Goal: Task Accomplishment & Management: Manage account settings

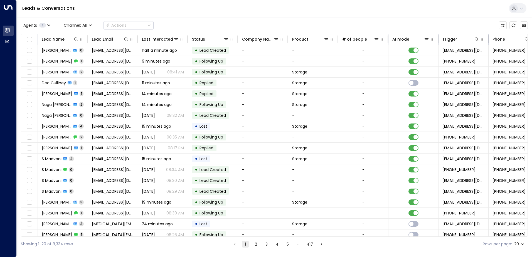
scroll to position [27, 0]
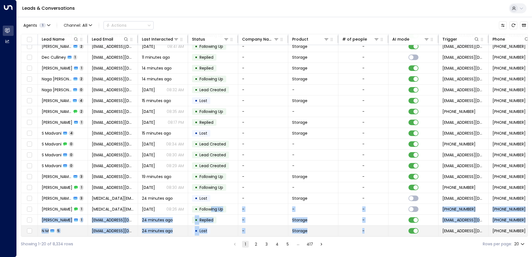
drag, startPoint x: 211, startPoint y: 235, endPoint x: 362, endPoint y: 232, distance: 150.8
click at [362, 232] on tbody "[PERSON_NAME] 0 [EMAIL_ADDRESS][DOMAIN_NAME] half a minute ago • Lead Created -…" at bounding box center [330, 127] width 618 height 217
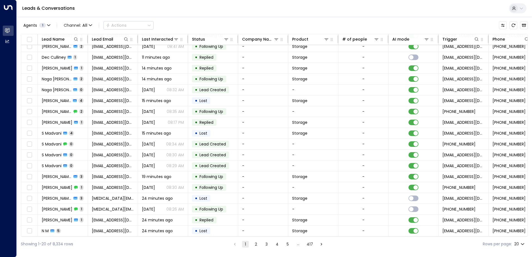
drag, startPoint x: 362, startPoint y: 232, endPoint x: 343, endPoint y: 246, distance: 23.4
click at [344, 252] on html "Overview Leads & Conversations Leads & Conversations Analytics Analytics Leads …" at bounding box center [266, 126] width 532 height 252
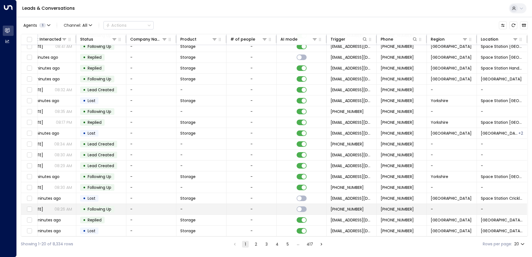
scroll to position [0, 114]
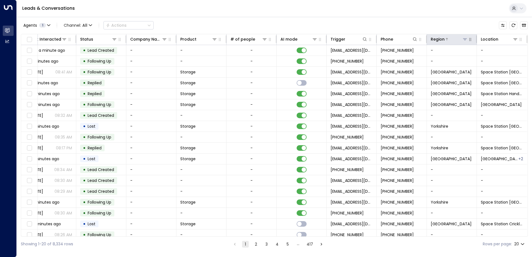
click at [464, 40] on icon at bounding box center [465, 39] width 4 height 4
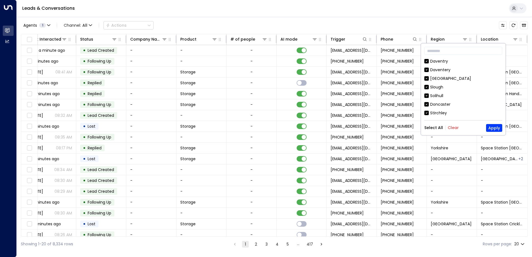
click at [451, 126] on button "Clear" at bounding box center [453, 128] width 11 height 4
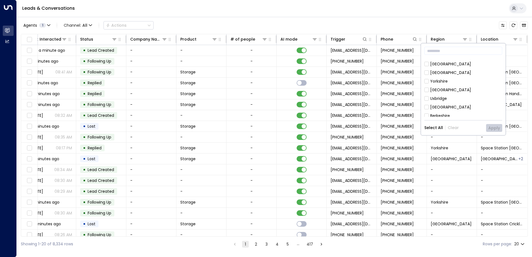
scroll to position [85, 0]
drag, startPoint x: 446, startPoint y: 87, endPoint x: 459, endPoint y: 101, distance: 19.9
click at [446, 87] on div "[GEOGRAPHIC_DATA]" at bounding box center [450, 88] width 41 height 6
click at [491, 126] on button "Apply" at bounding box center [494, 128] width 16 height 8
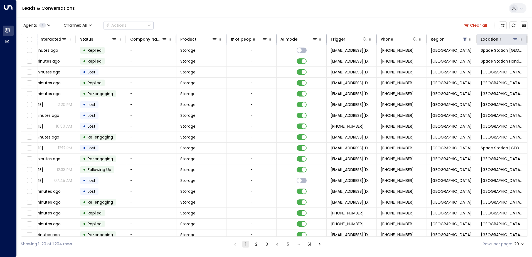
click at [513, 39] on icon at bounding box center [515, 39] width 4 height 4
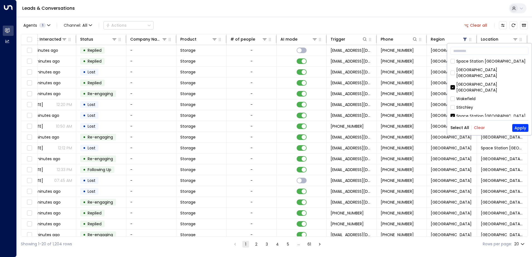
click at [478, 129] on button "Clear" at bounding box center [479, 128] width 11 height 4
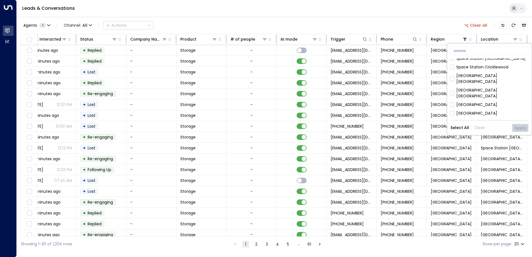
scroll to position [180, 0]
click at [481, 146] on div "[GEOGRAPHIC_DATA]" at bounding box center [476, 149] width 41 height 6
click at [520, 128] on button "Apply" at bounding box center [520, 128] width 16 height 8
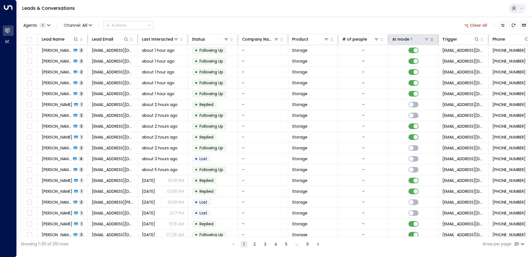
click at [402, 40] on div "AI mode" at bounding box center [400, 39] width 17 height 7
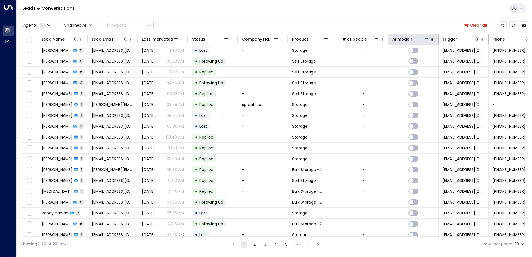
click at [402, 40] on div "AI mode" at bounding box center [400, 39] width 17 height 7
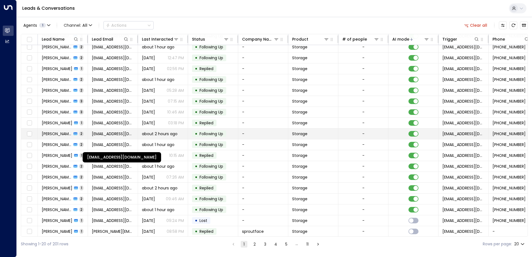
scroll to position [27, 0]
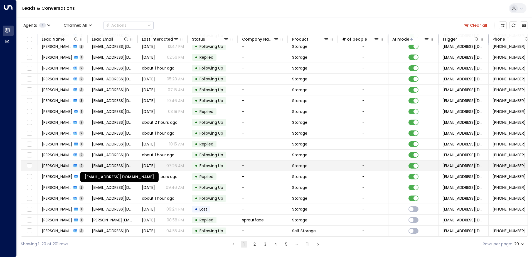
click at [114, 163] on span "[EMAIL_ADDRESS][DOMAIN_NAME]" at bounding box center [113, 166] width 42 height 6
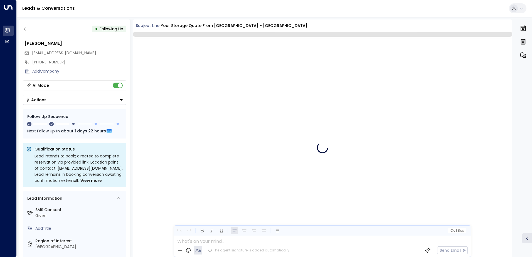
scroll to position [604, 0]
